Goal: Task Accomplishment & Management: Manage account settings

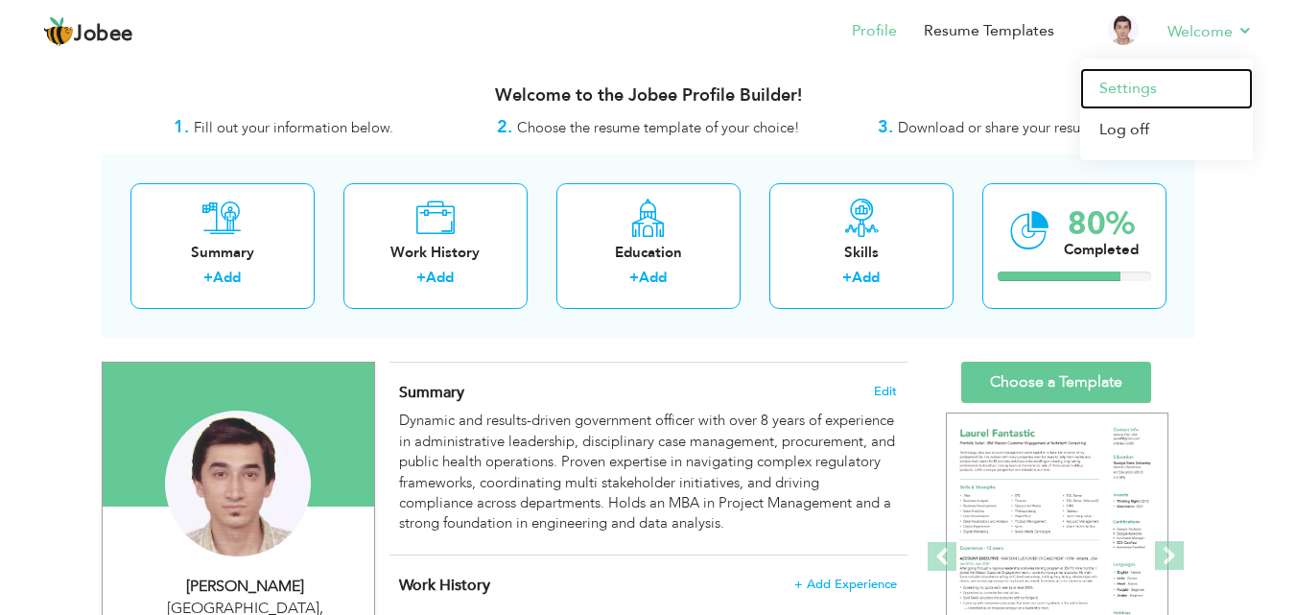
click at [1120, 83] on link "Settings" at bounding box center [1166, 88] width 173 height 41
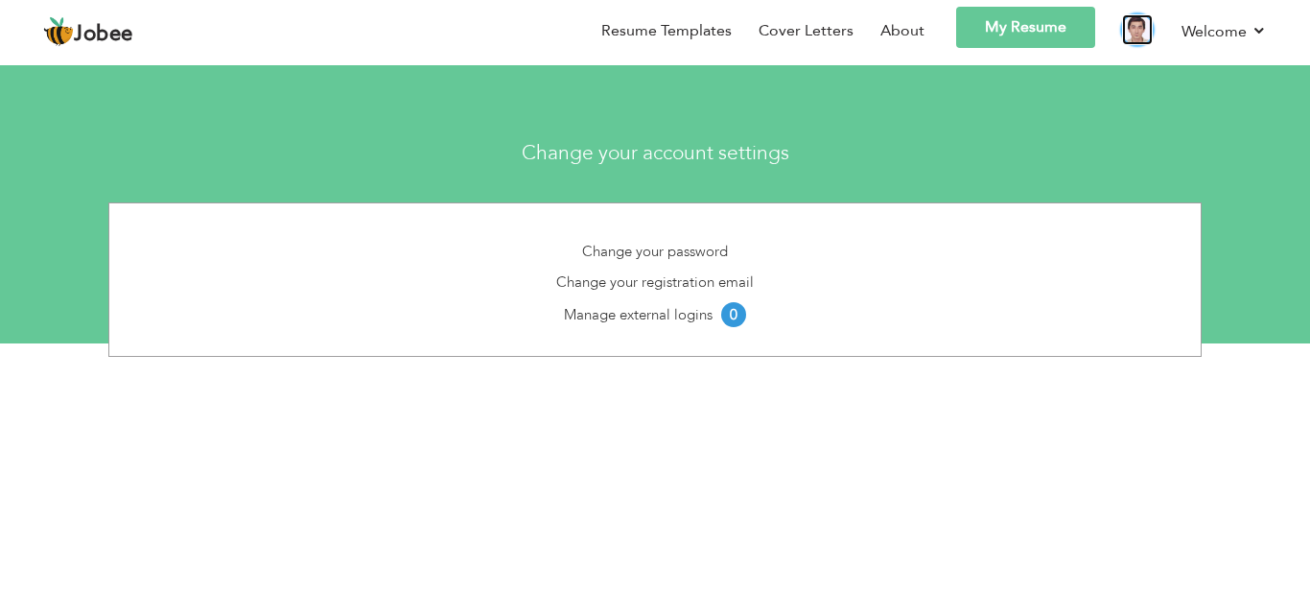
click at [1125, 27] on img at bounding box center [1137, 29] width 31 height 31
